Goal: Check status

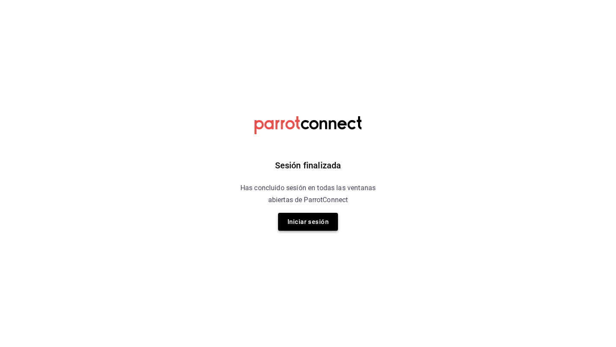
click at [304, 224] on button "Iniciar sesión" at bounding box center [308, 222] width 60 height 18
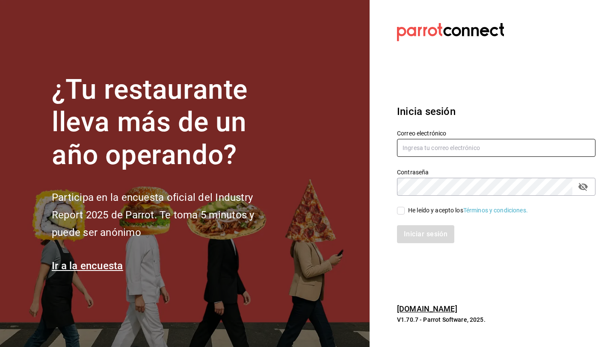
click at [425, 148] on input "text" at bounding box center [496, 148] width 199 height 18
type input "daniel_sanchezv_15@hotmail.com"
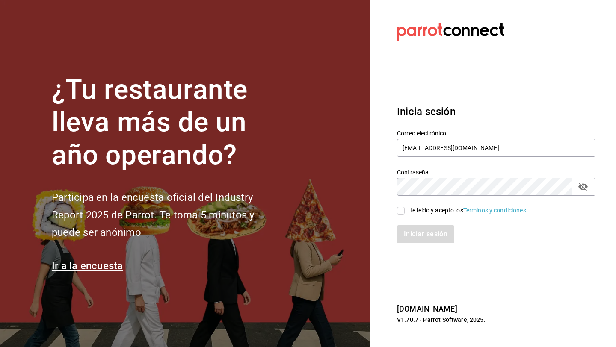
click at [399, 210] on input "He leído y acepto los Términos y condiciones." at bounding box center [401, 211] width 8 height 8
checkbox input "true"
click at [397, 225] on button "Iniciar sesión" at bounding box center [425, 234] width 57 height 18
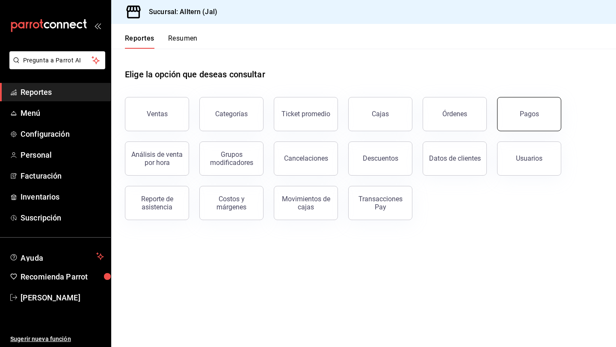
click at [501, 116] on button "Pagos" at bounding box center [529, 114] width 64 height 34
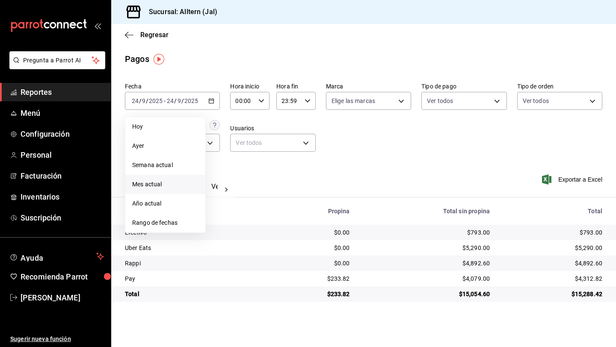
click at [158, 186] on span "Mes actual" at bounding box center [165, 184] width 66 height 9
